Goal: Answer question/provide support

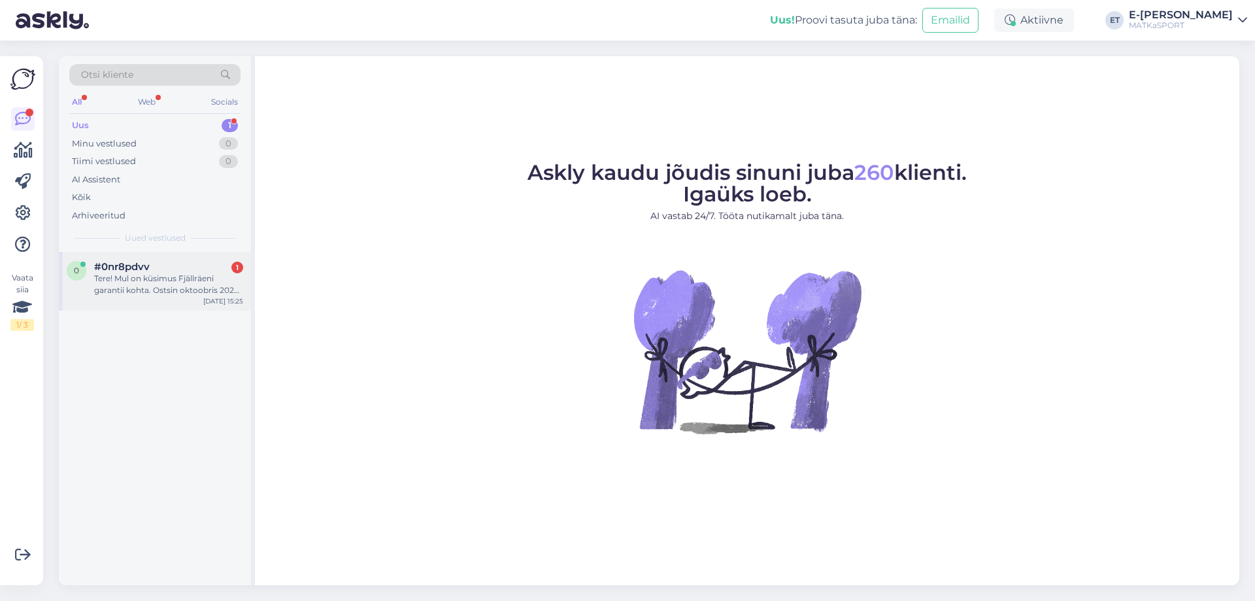
click at [137, 287] on div "Tere! Mul on küsimus Fjällräeni garantii kohta. Ostsin oktoobris 2023 Matkaspor…" at bounding box center [168, 285] width 149 height 24
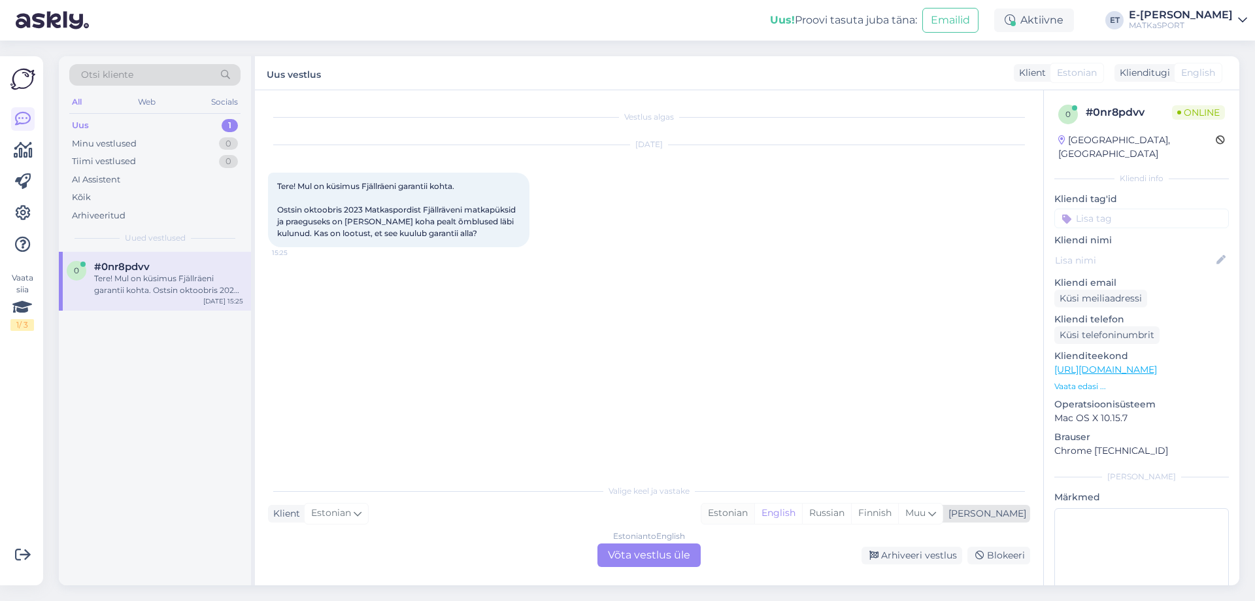
click at [754, 516] on div "Estonian" at bounding box center [727, 513] width 53 height 20
click at [663, 560] on div "Estonian to Estonian Võta vestlus üle" at bounding box center [648, 555] width 103 height 24
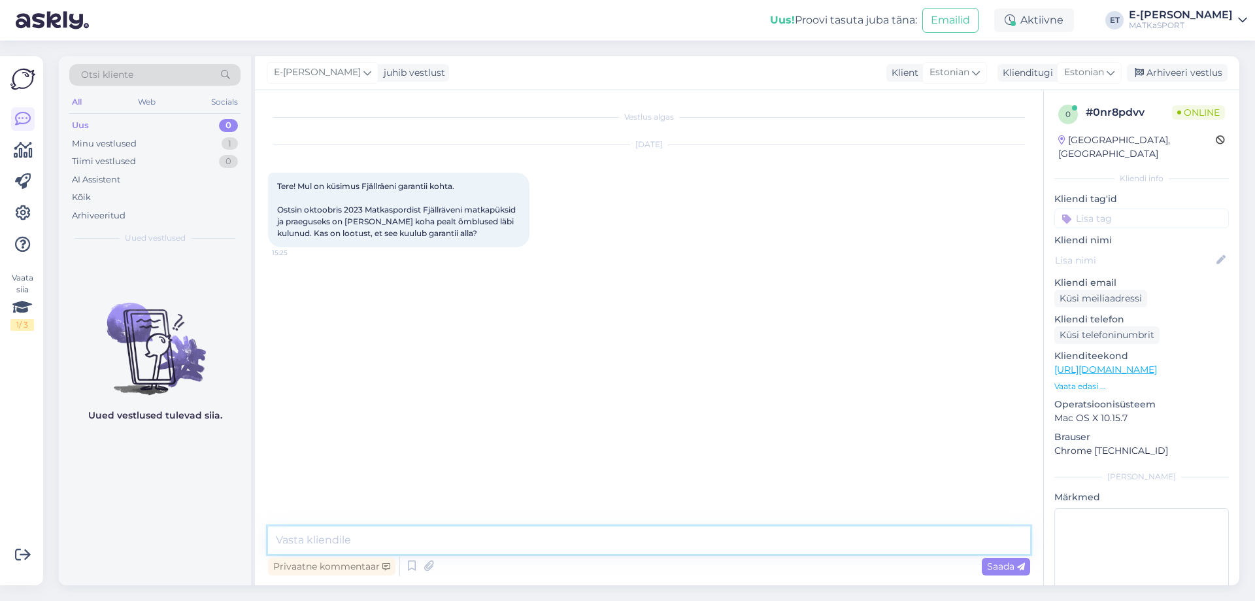
click at [440, 535] on textarea at bounding box center [649, 539] width 762 height 27
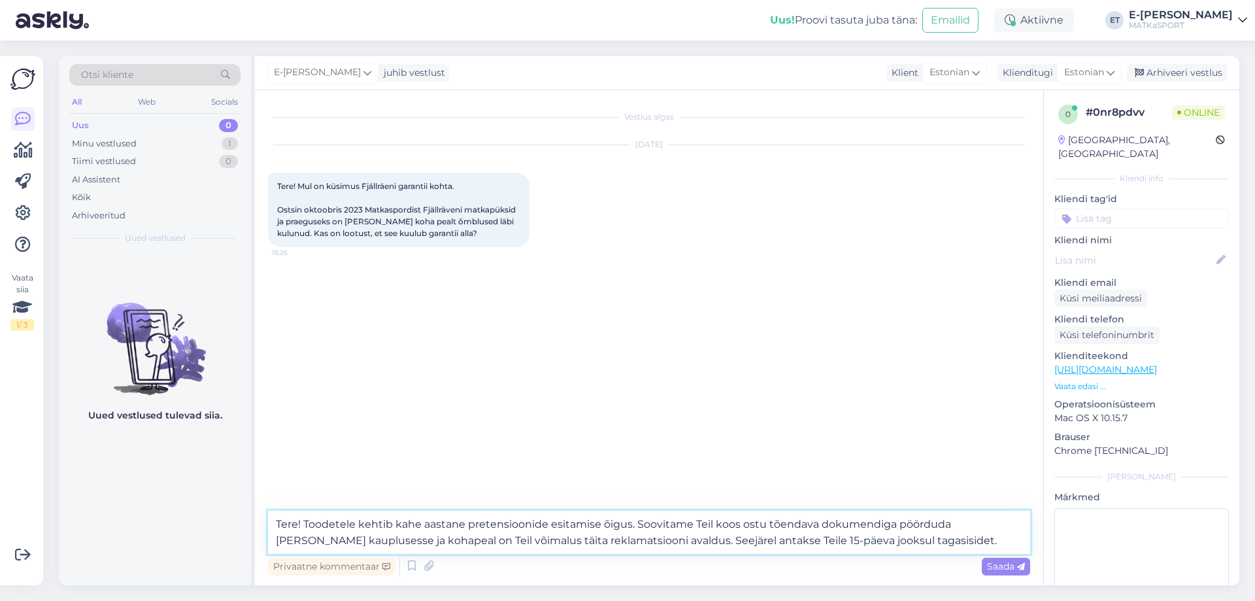
type textarea "Tere! Toodetele kehtib kahe aastane pretensioonide esitamise õigus. Soovitame T…"
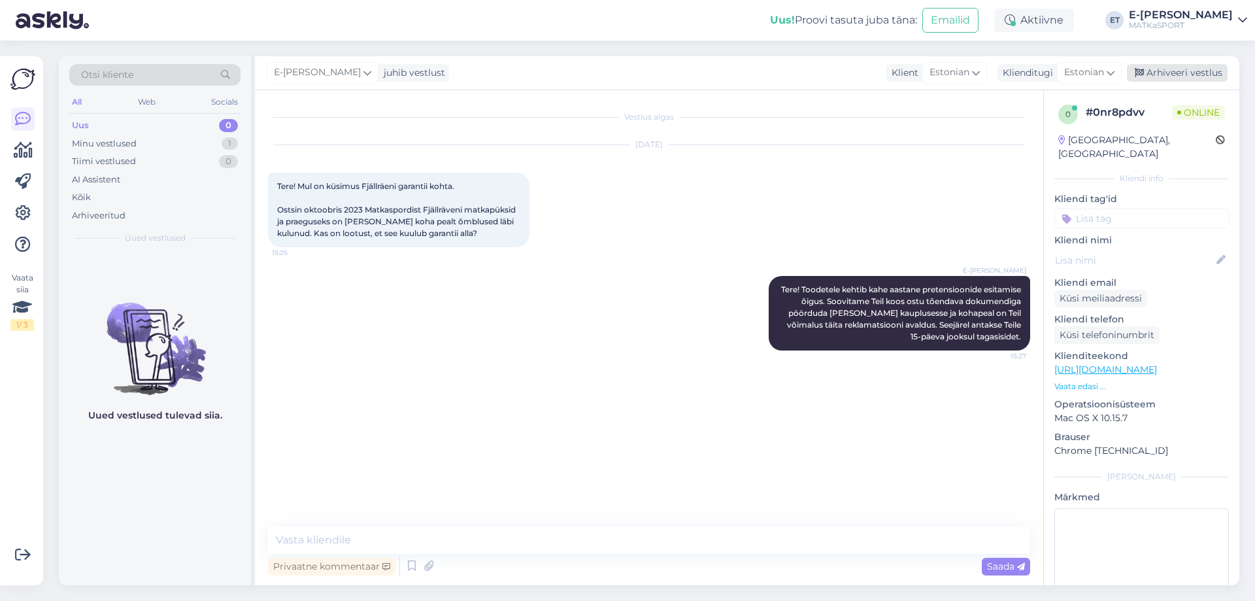
click at [1197, 78] on div "Arhiveeri vestlus" at bounding box center [1177, 73] width 101 height 18
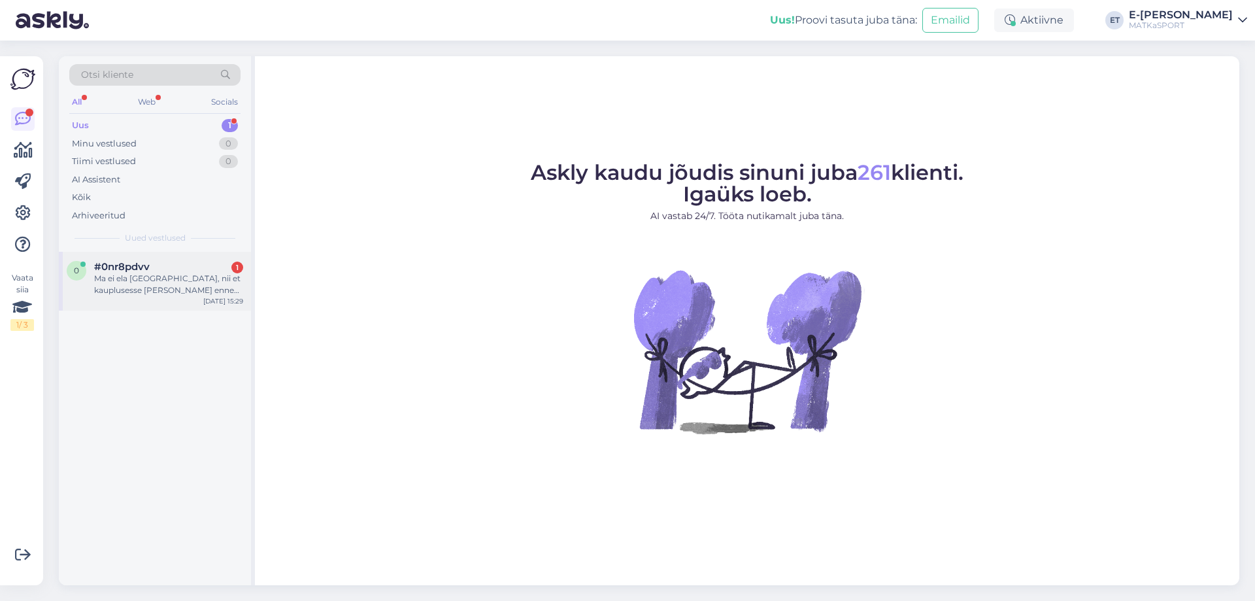
click at [180, 271] on div "#0nr8pdvv 1" at bounding box center [168, 267] width 149 height 12
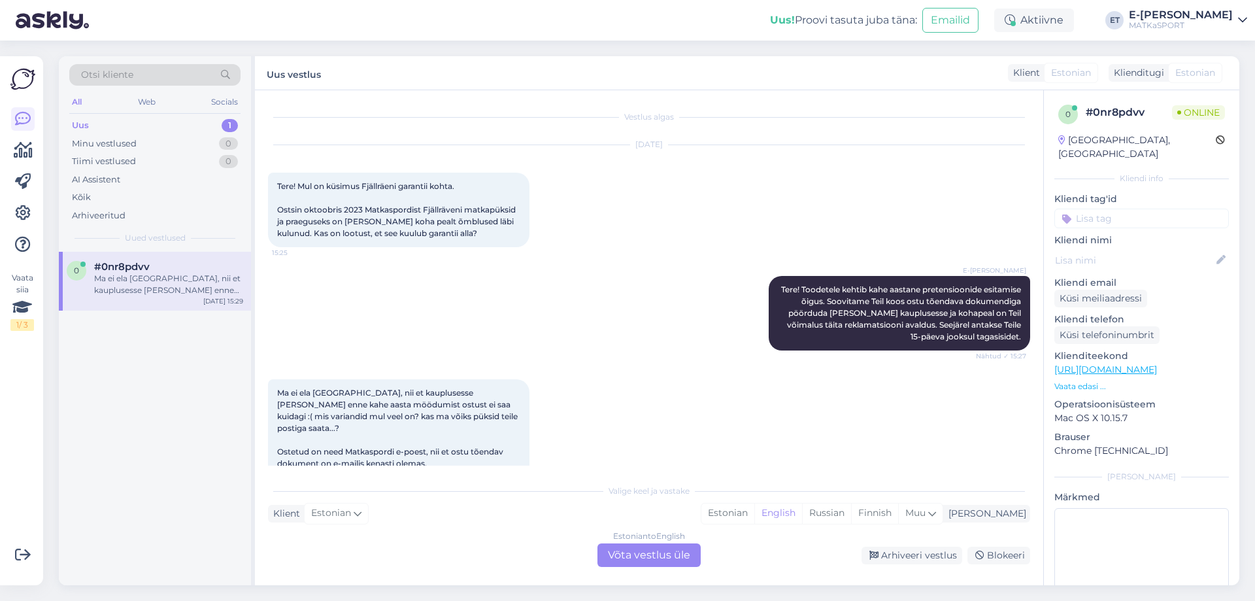
scroll to position [14, 0]
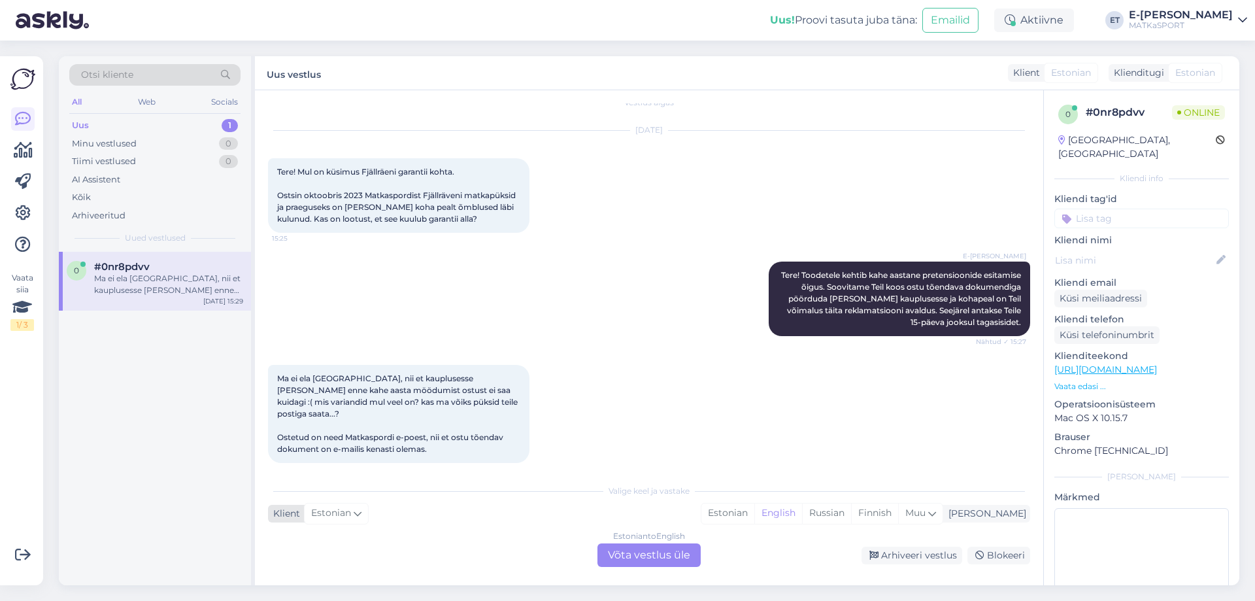
click at [339, 520] on span "Estonian" at bounding box center [331, 513] width 40 height 14
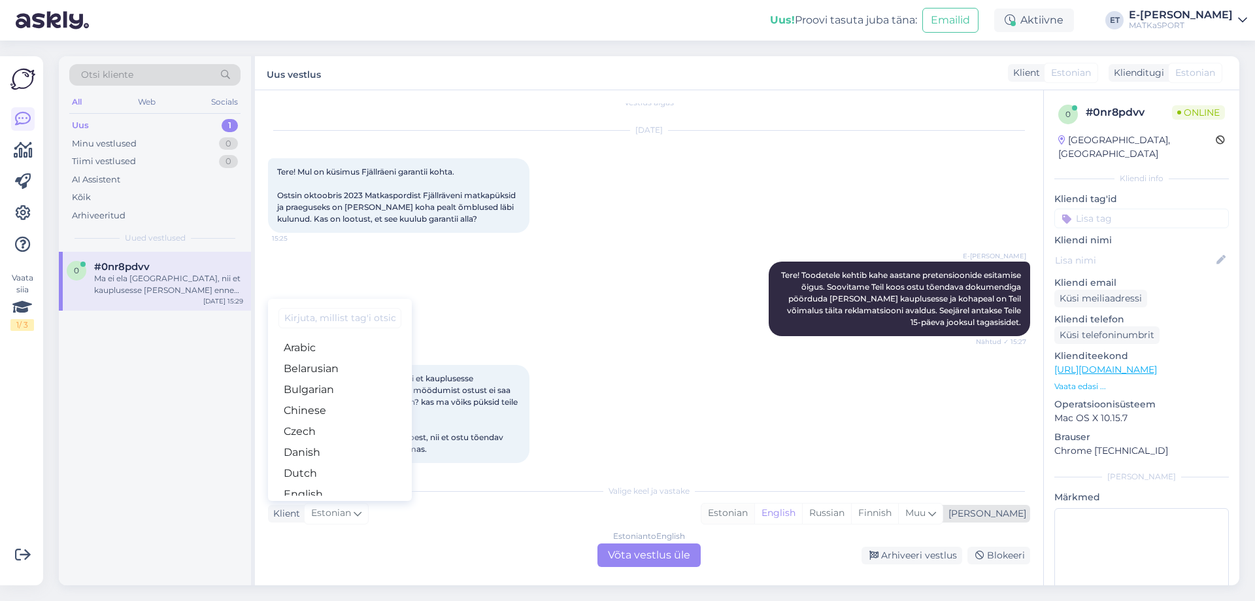
click at [754, 509] on div "Estonian" at bounding box center [727, 513] width 53 height 20
click at [633, 546] on div "Estonian to Estonian Võta vestlus üle" at bounding box center [648, 555] width 103 height 24
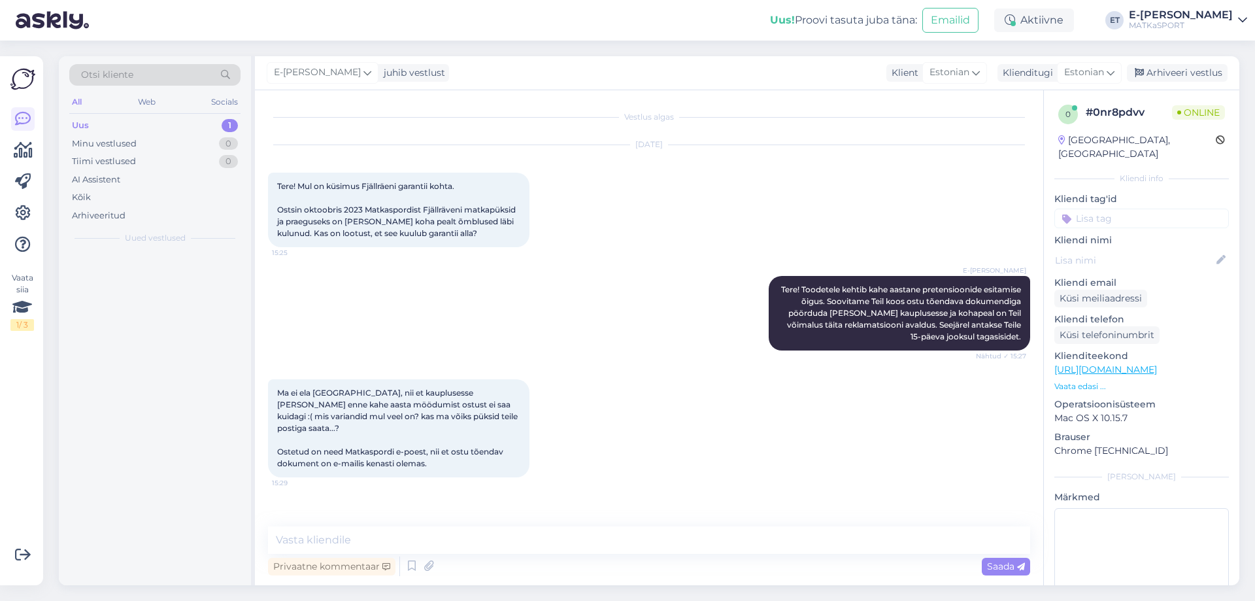
scroll to position [0, 0]
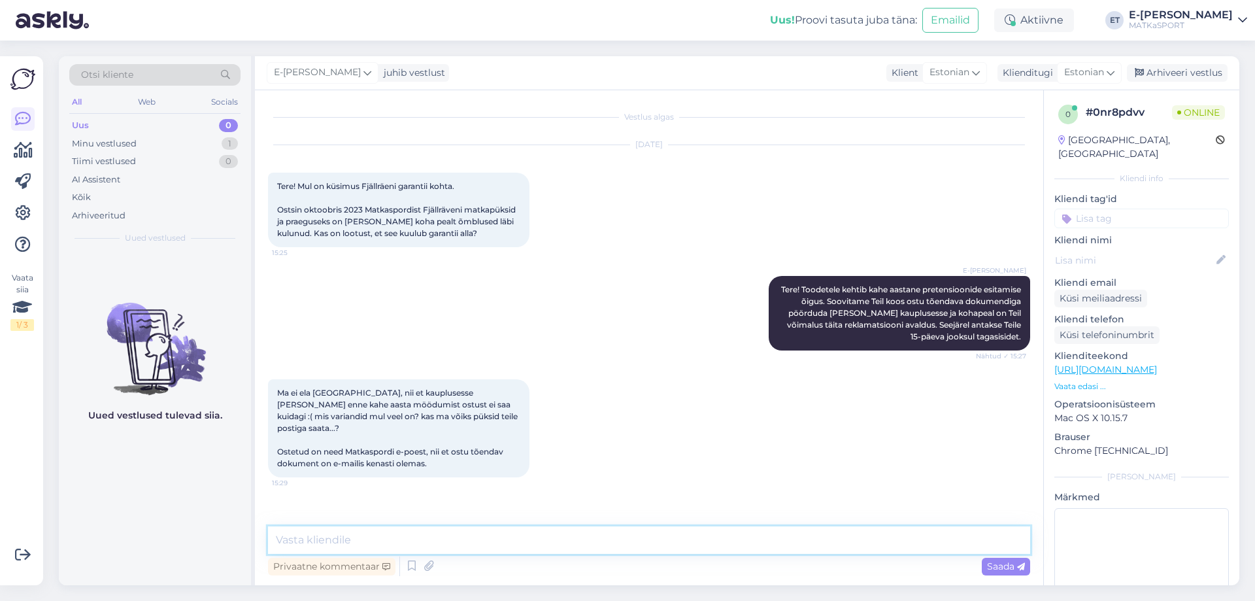
click at [473, 540] on textarea at bounding box center [649, 539] width 762 height 27
click at [501, 542] on textarea at bounding box center [649, 539] width 762 height 27
type textarea "Kahjuks õmbluste ku"
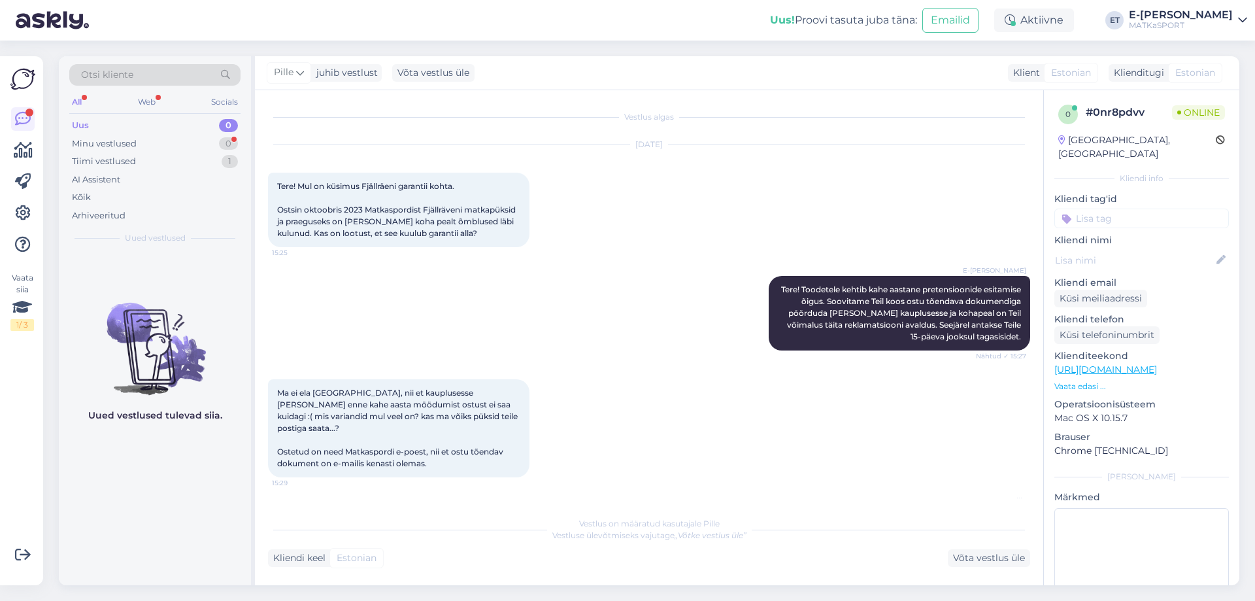
scroll to position [188, 0]
